Goal: Task Accomplishment & Management: Manage account settings

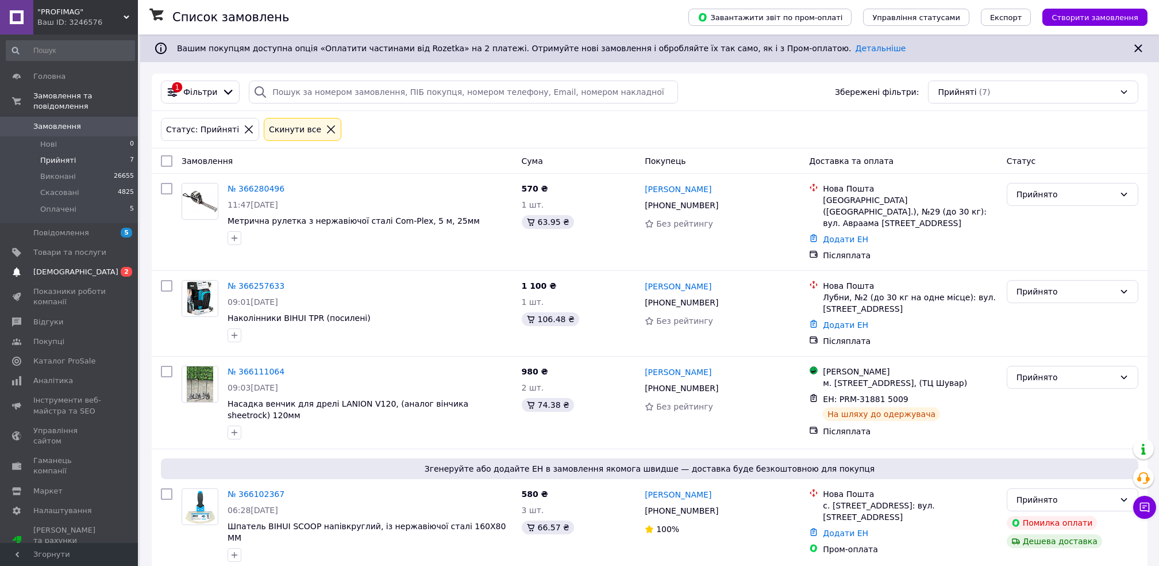
click at [80, 267] on span "[DEMOGRAPHIC_DATA]" at bounding box center [69, 272] width 73 height 10
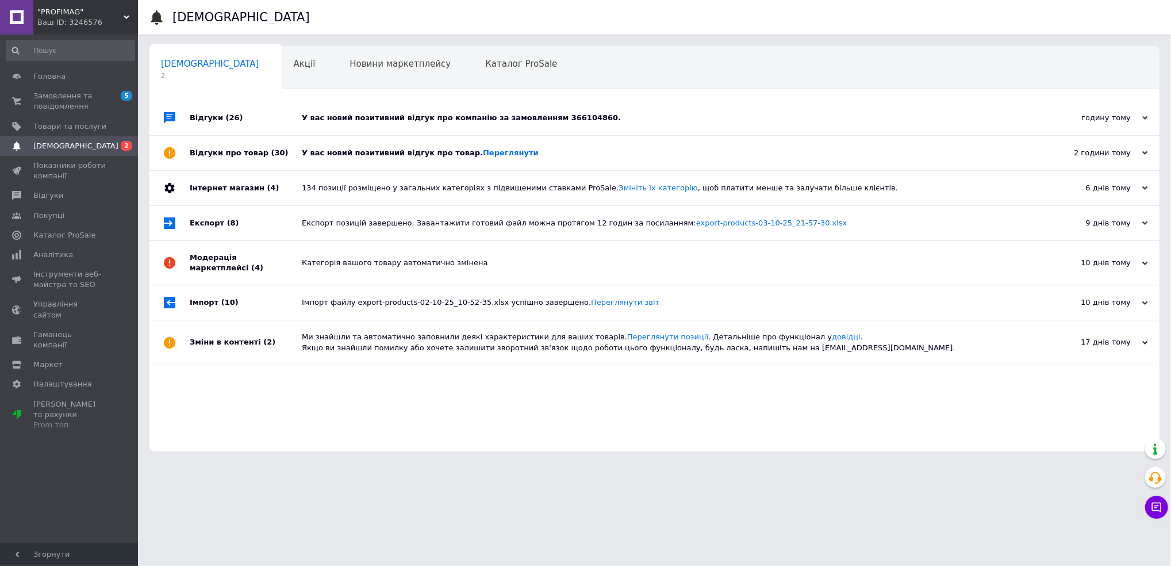
click at [282, 155] on div "Відгуки про товар (30)" at bounding box center [246, 153] width 112 height 34
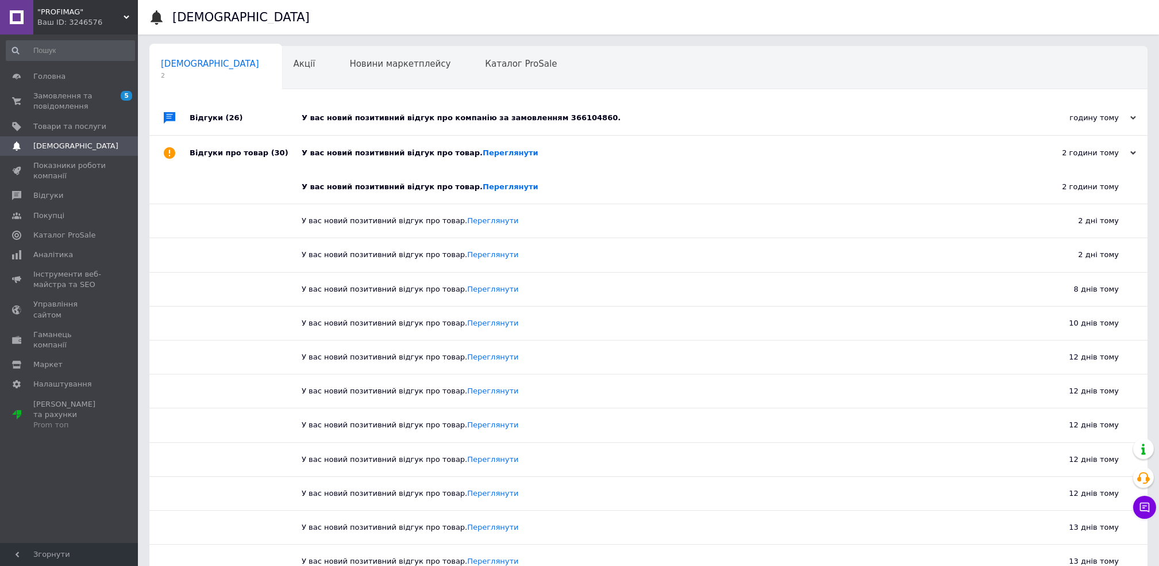
click at [289, 113] on div "Відгуки (26)" at bounding box center [246, 118] width 112 height 34
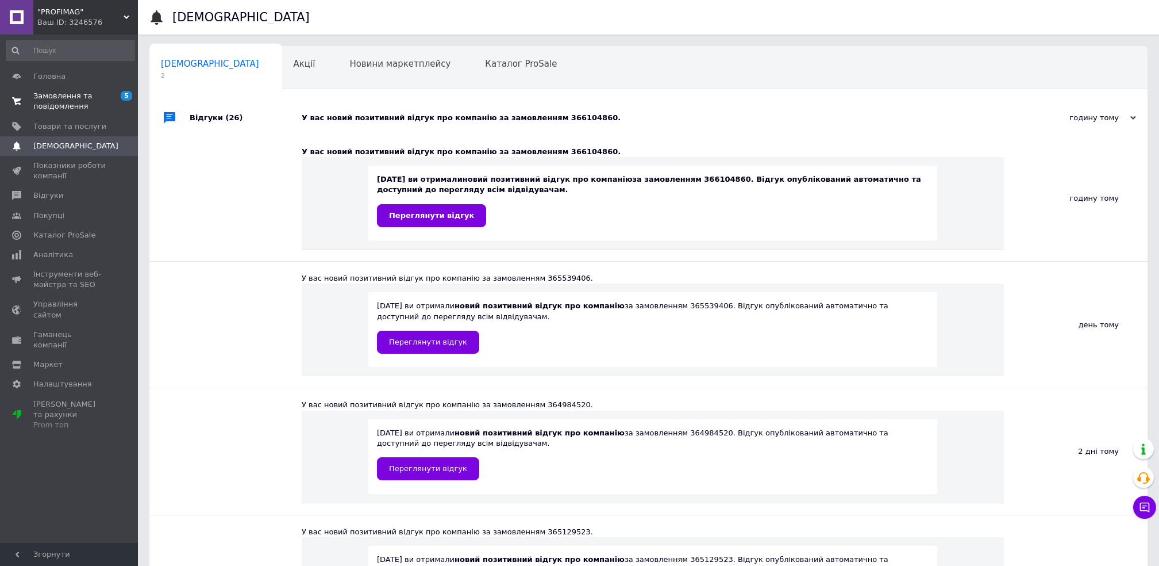
click at [70, 110] on span "Замовлення та повідомлення" at bounding box center [69, 101] width 73 height 21
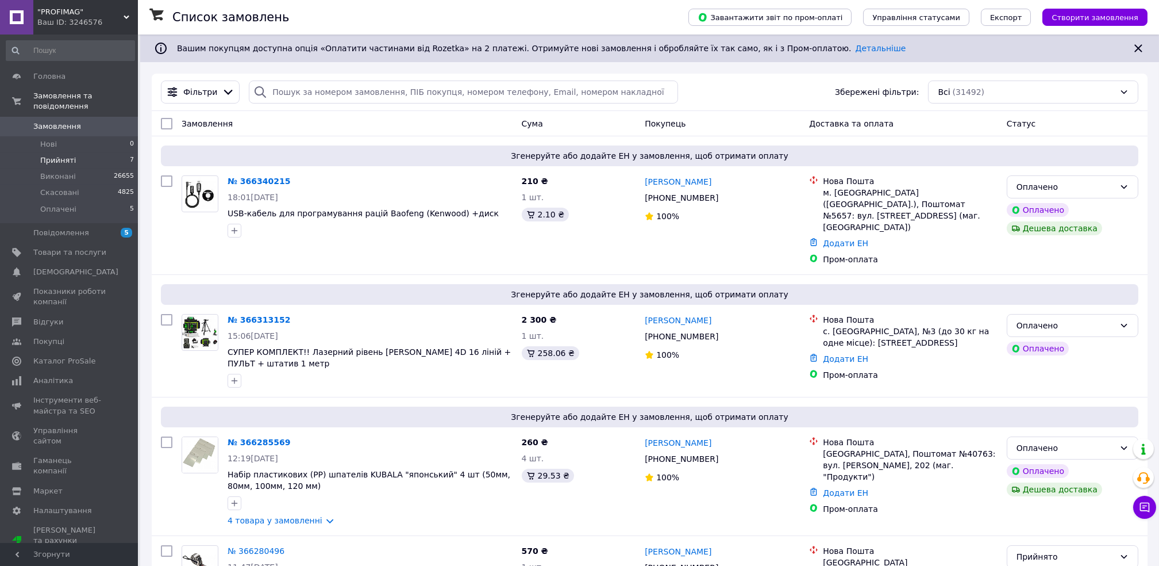
drag, startPoint x: 103, startPoint y: 144, endPoint x: 109, endPoint y: 156, distance: 12.9
click at [103, 152] on li "Прийняті 7" at bounding box center [70, 160] width 141 height 16
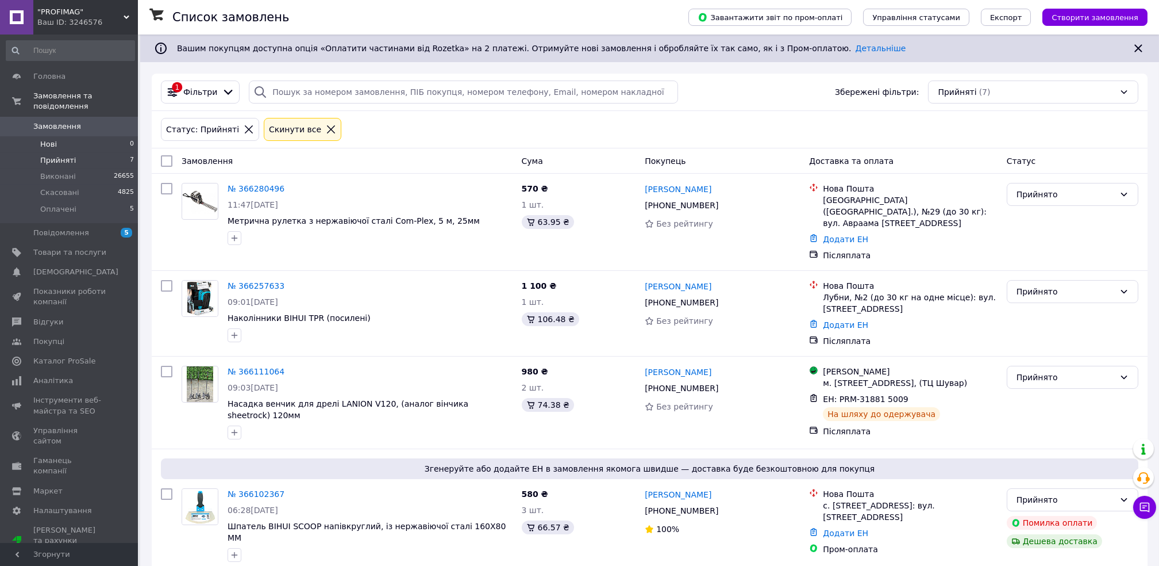
click at [39, 136] on li "Нові 0" at bounding box center [70, 144] width 141 height 16
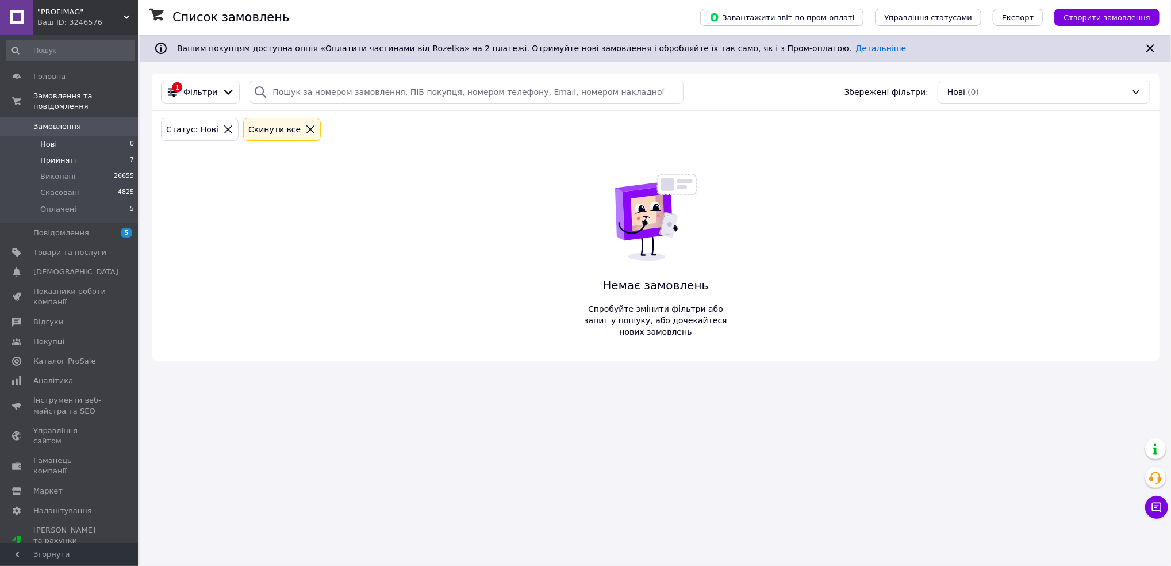
click at [52, 155] on span "Прийняті" at bounding box center [58, 160] width 36 height 10
